Goal: Information Seeking & Learning: Learn about a topic

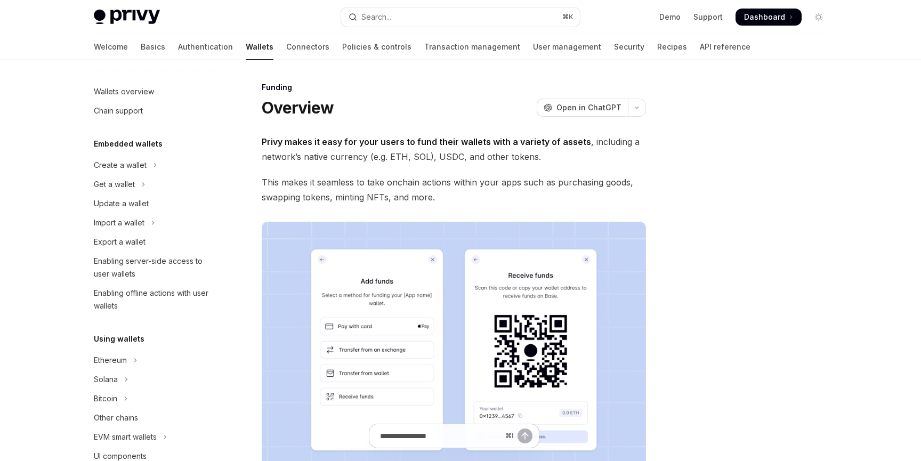
scroll to position [269, 0]
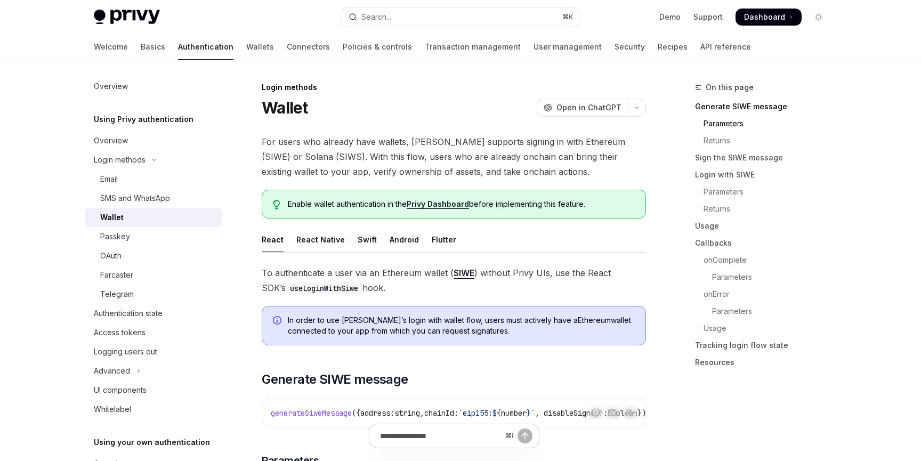
scroll to position [394, 0]
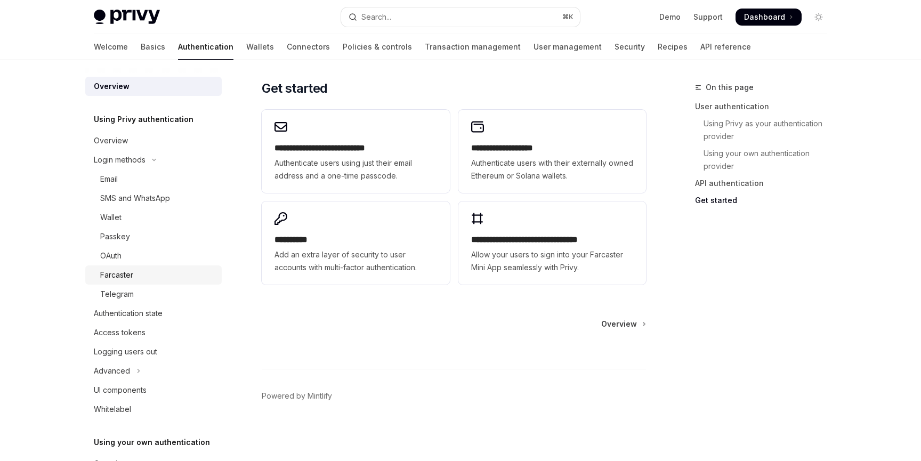
click at [119, 275] on div "Farcaster" at bounding box center [116, 275] width 33 height 13
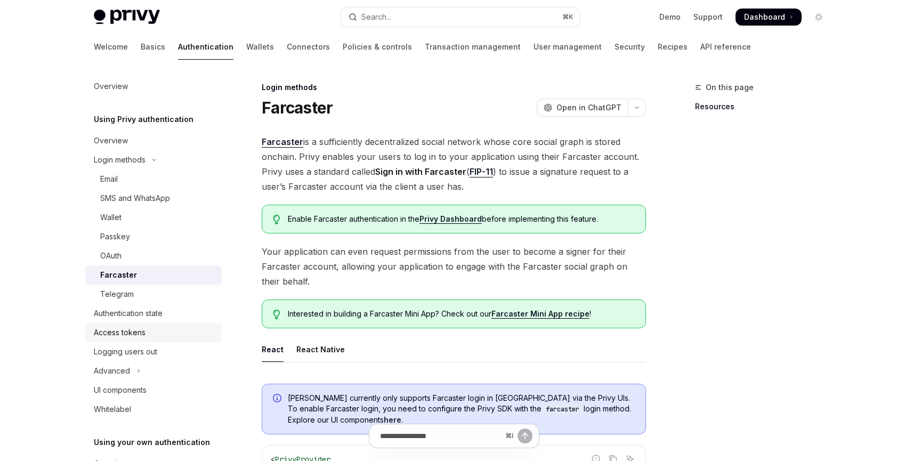
click at [130, 324] on link "Access tokens" at bounding box center [153, 332] width 136 height 19
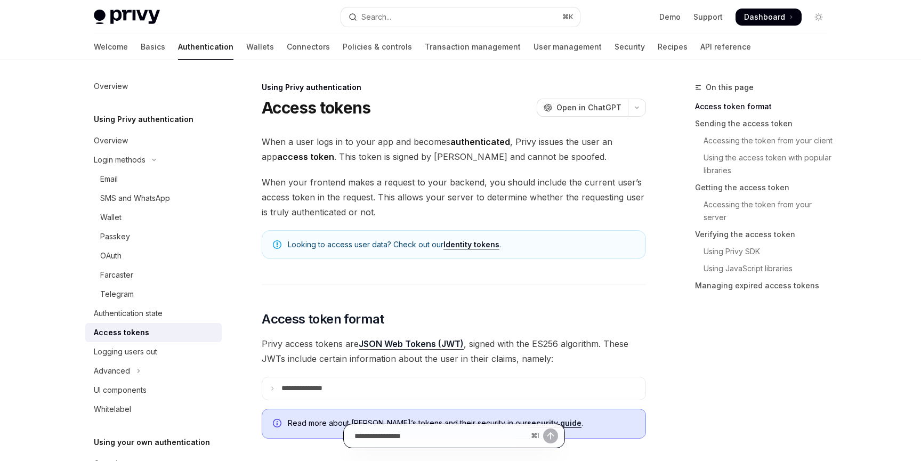
click at [455, 427] on input "Ask a question..." at bounding box center [441, 435] width 172 height 23
click at [822, 17] on icon "Toggle dark mode" at bounding box center [819, 17] width 9 height 9
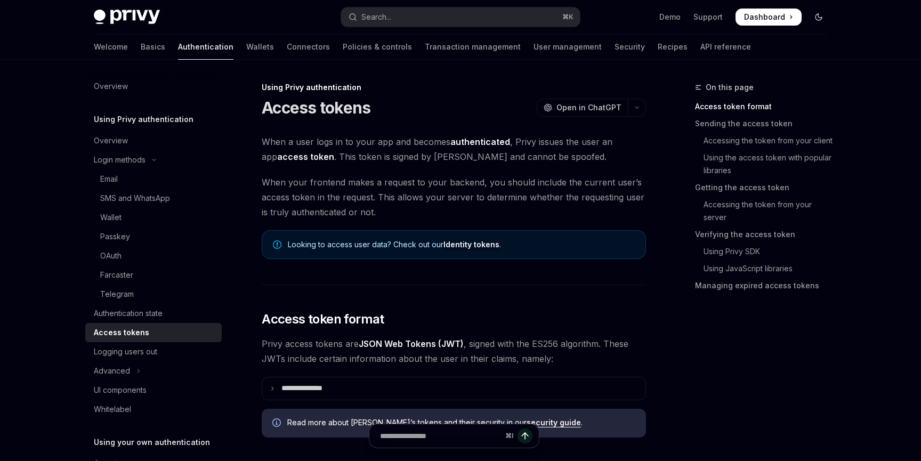
click at [822, 17] on icon "Toggle dark mode" at bounding box center [819, 17] width 9 height 9
type textarea "*"
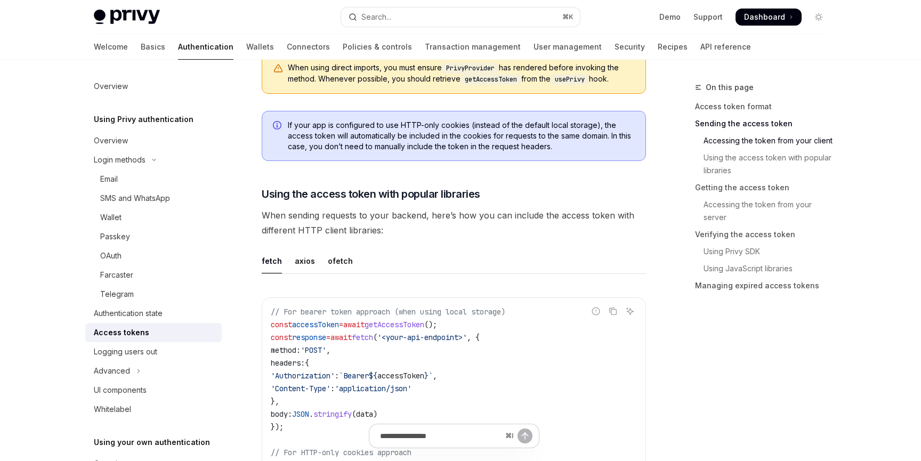
scroll to position [831, 0]
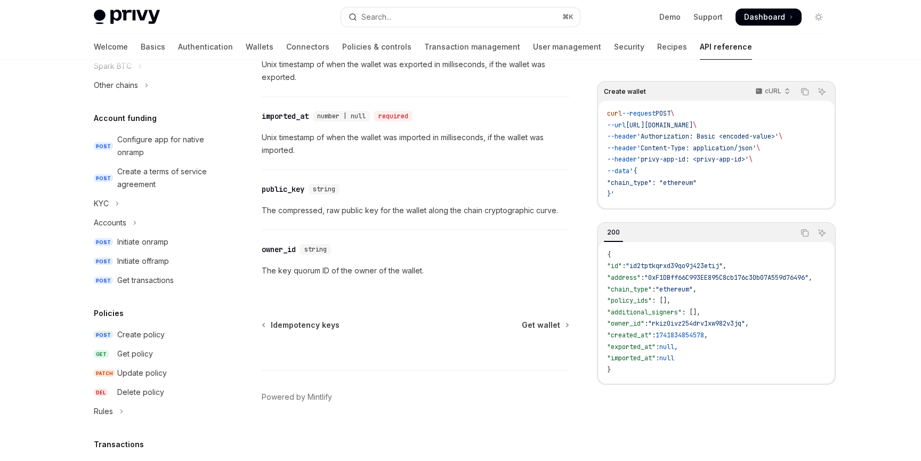
scroll to position [492, 0]
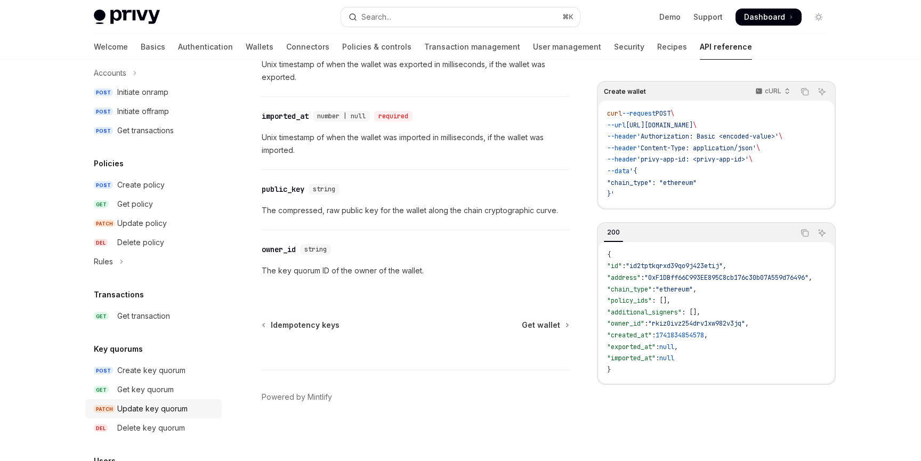
click at [144, 408] on div "Update key quorum" at bounding box center [152, 409] width 70 height 13
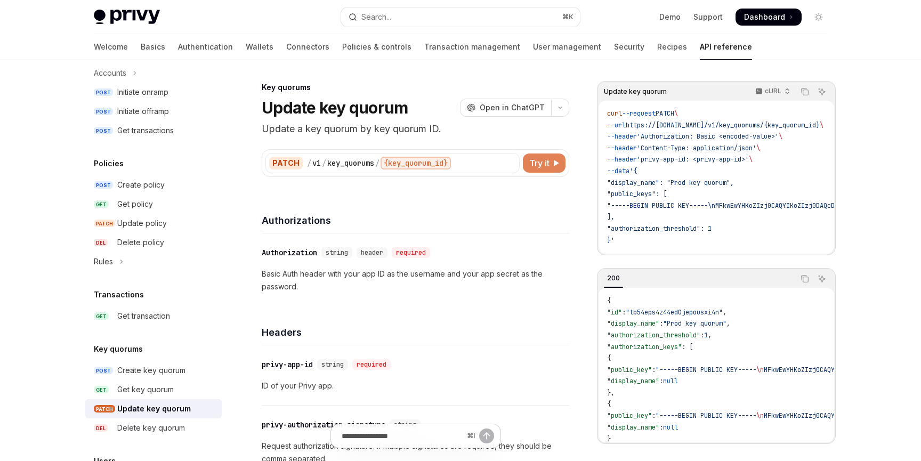
click at [542, 167] on span "Try it" at bounding box center [539, 163] width 20 height 13
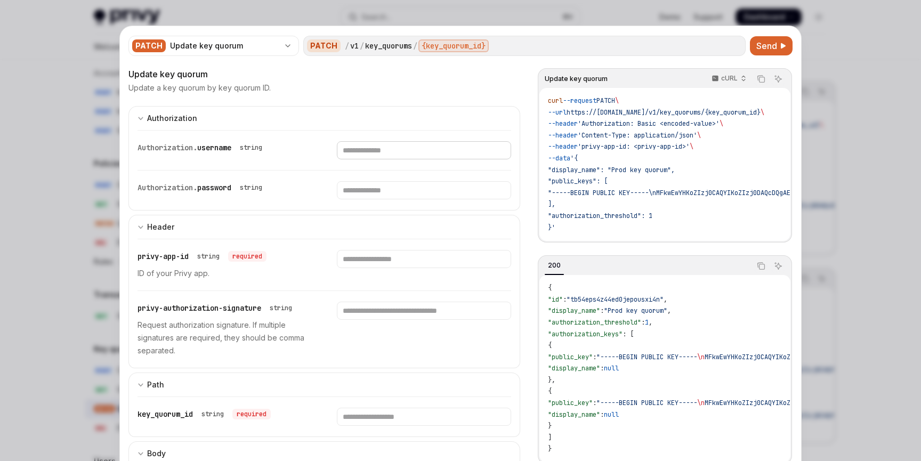
click at [464, 152] on input "Enter username" at bounding box center [424, 150] width 174 height 18
click at [776, 46] on span "Send" at bounding box center [767, 45] width 21 height 13
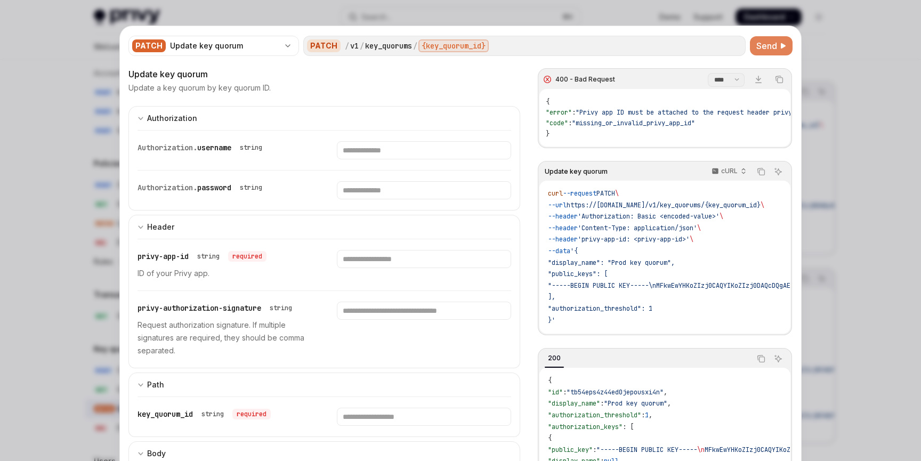
click at [776, 46] on span "Send" at bounding box center [767, 45] width 21 height 13
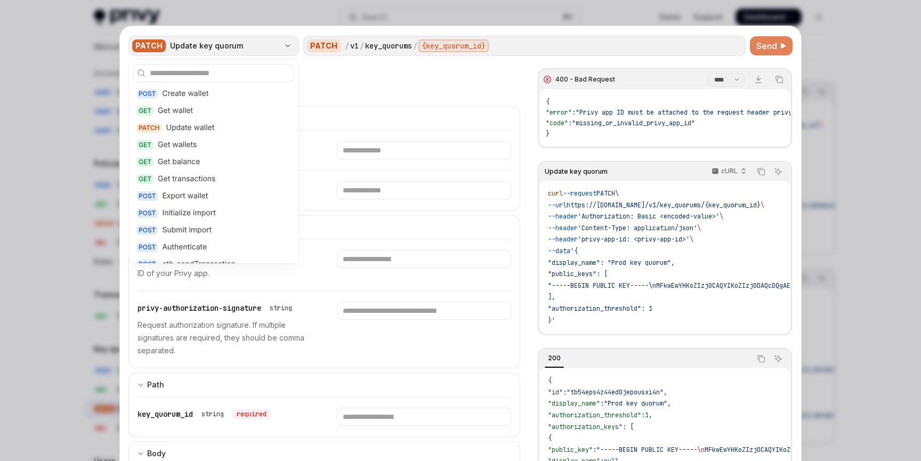
click at [158, 50] on div "PATCH" at bounding box center [149, 45] width 34 height 13
click at [39, 134] on div at bounding box center [460, 230] width 921 height 461
type textarea "*"
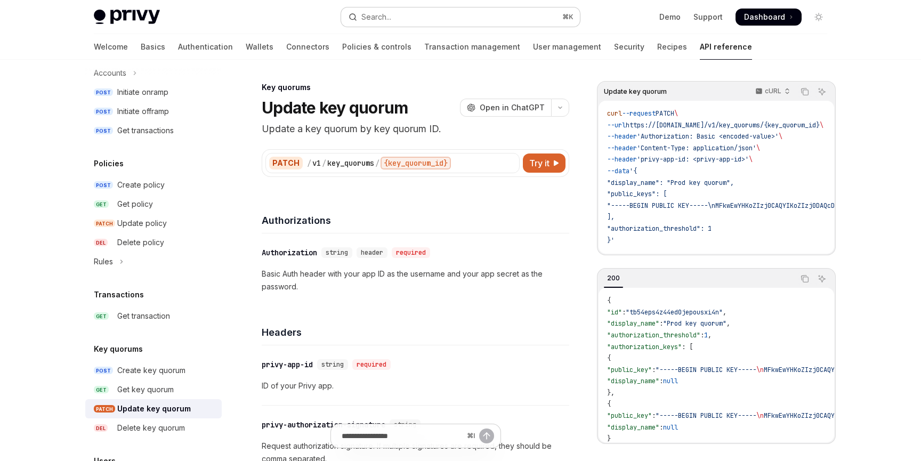
click at [404, 15] on button "Search... ⌘ K" at bounding box center [460, 16] width 239 height 19
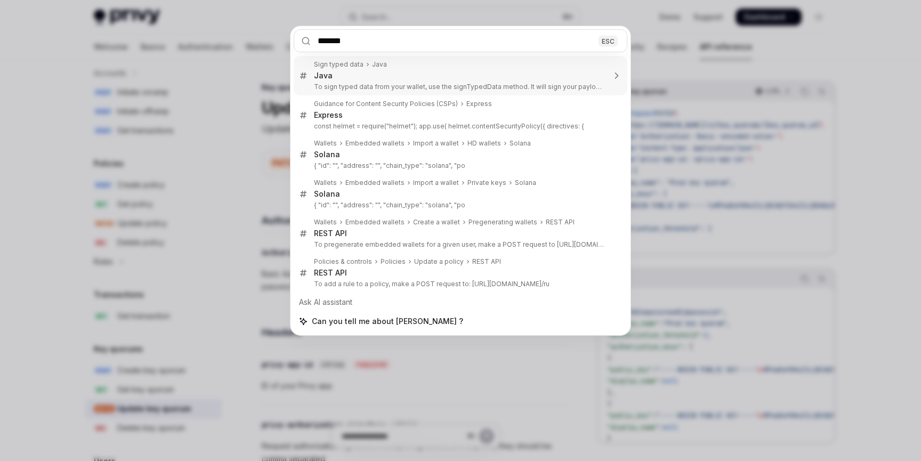
type input "******"
click at [214, 1] on div "****** ESC Sign typed data Java Java To sign typed data from your wallet, use t…" at bounding box center [460, 230] width 921 height 461
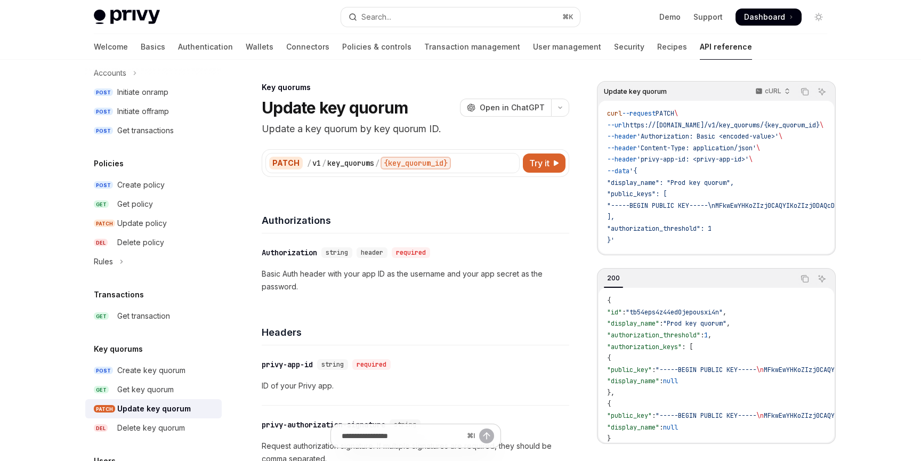
click at [125, 29] on div "Privy Docs home page Search... ⌘ K Demo Support Dashboard Dashboard Search..." at bounding box center [461, 17] width 734 height 34
click at [129, 20] on img at bounding box center [127, 17] width 66 height 15
type textarea "*"
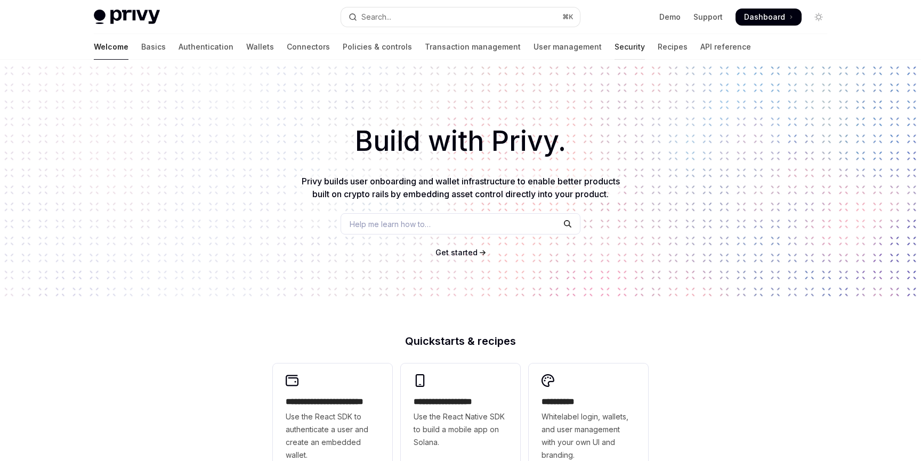
click at [615, 48] on link "Security" at bounding box center [630, 47] width 30 height 26
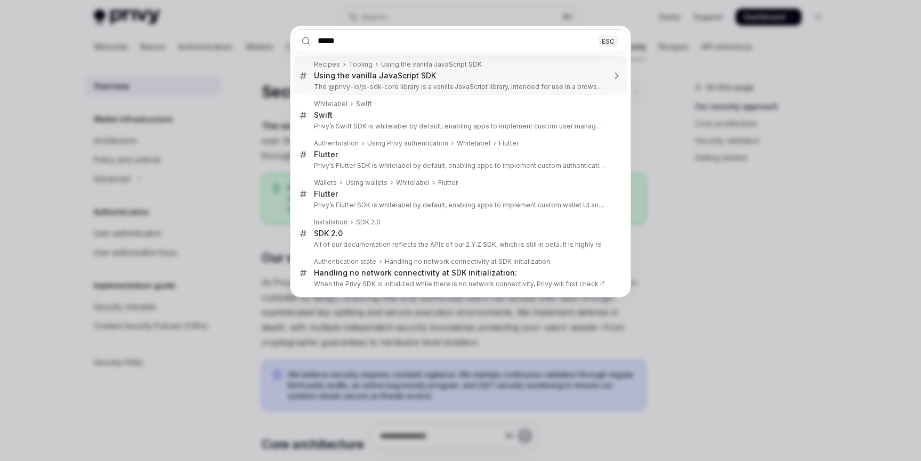
type input "******"
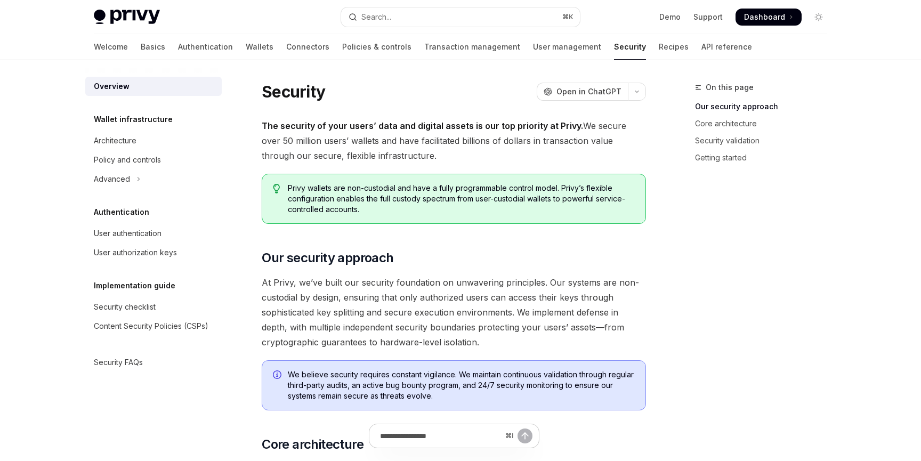
scroll to position [60, 0]
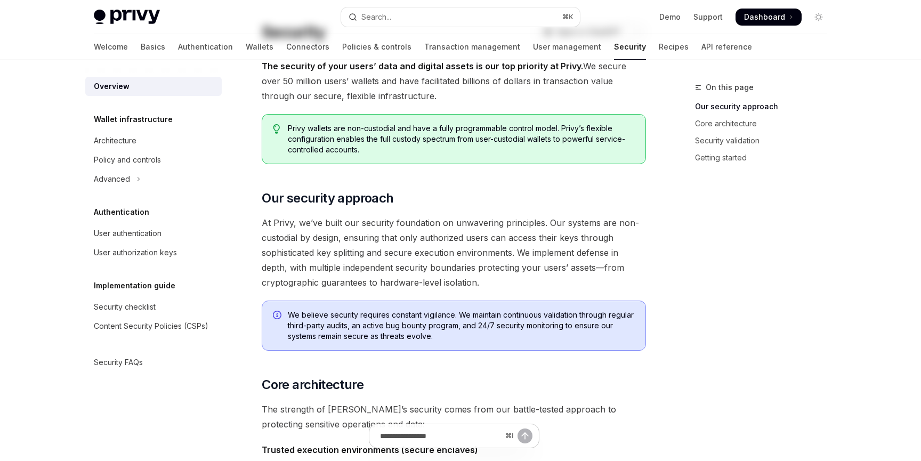
type textarea "*"
